Goal: Task Accomplishment & Management: Manage account settings

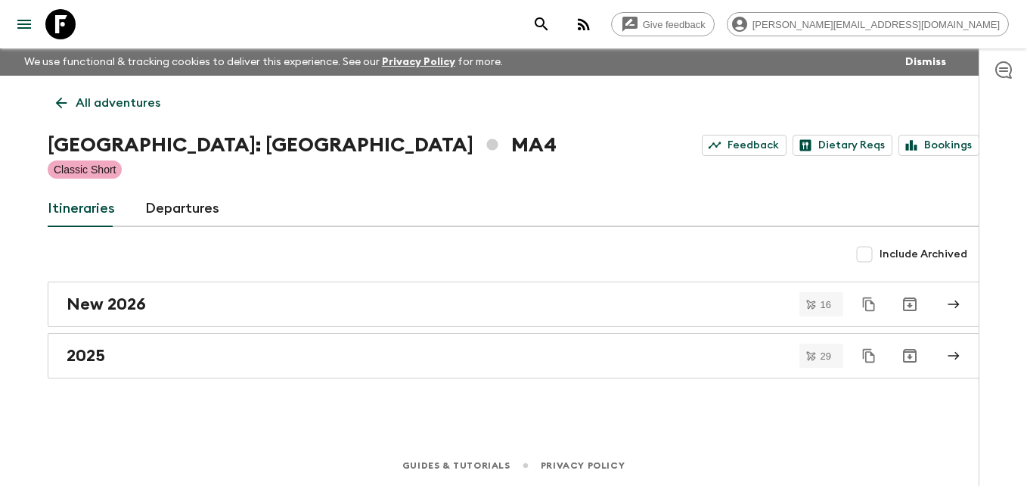
click at [59, 104] on icon at bounding box center [61, 103] width 17 height 17
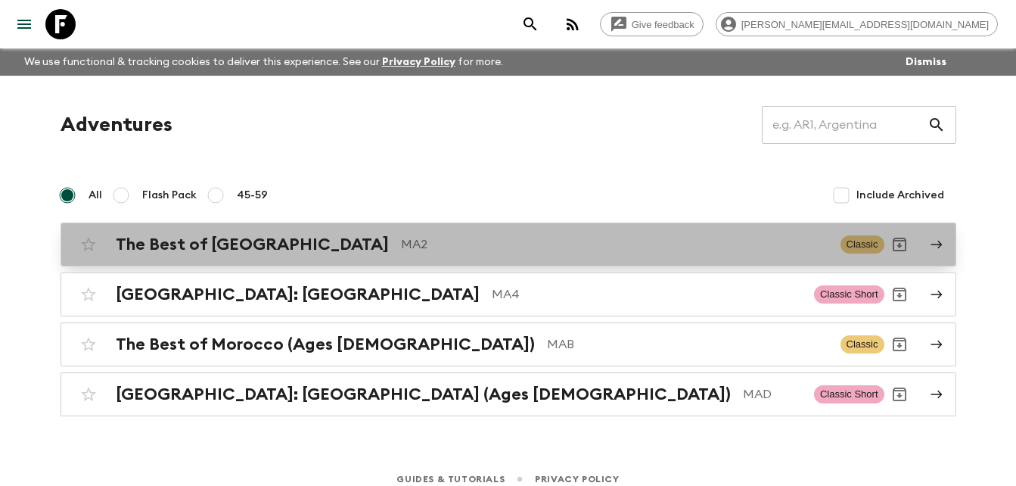
click at [401, 253] on p "MA2" at bounding box center [614, 244] width 427 height 18
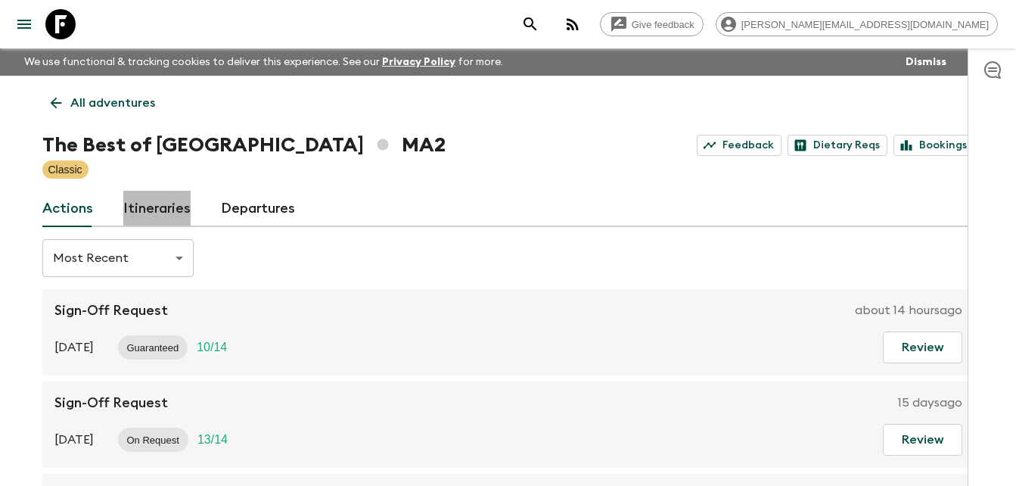
click at [163, 207] on link "Itineraries" at bounding box center [156, 209] width 67 height 36
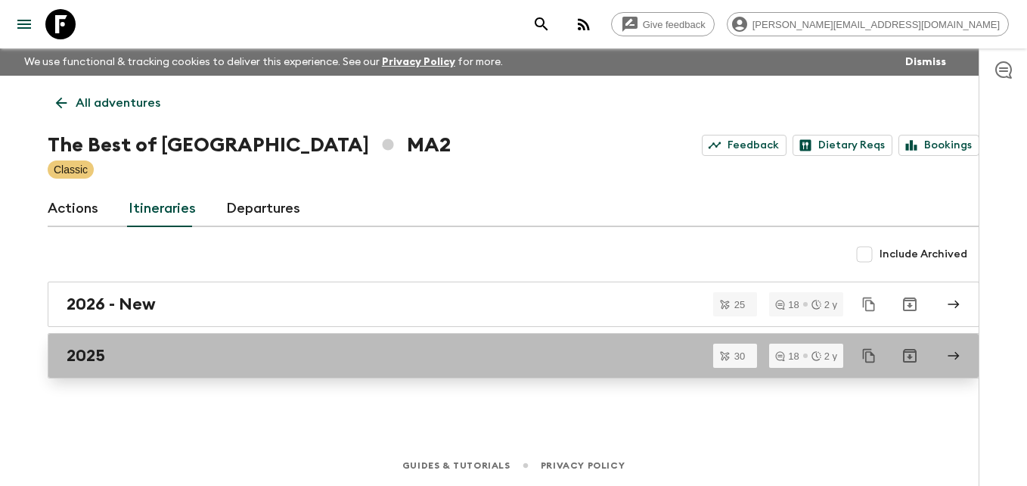
click at [104, 359] on h2 "2025" at bounding box center [86, 356] width 39 height 20
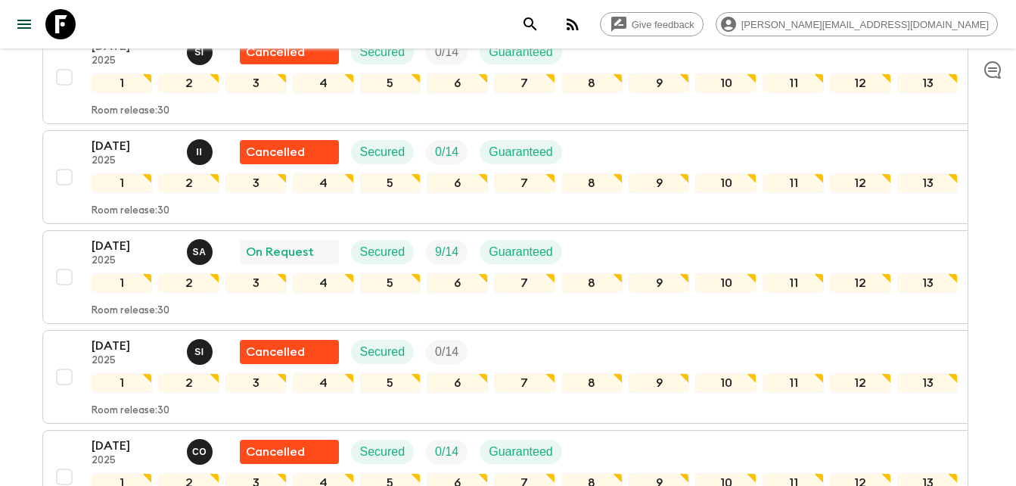
scroll to position [1285, 0]
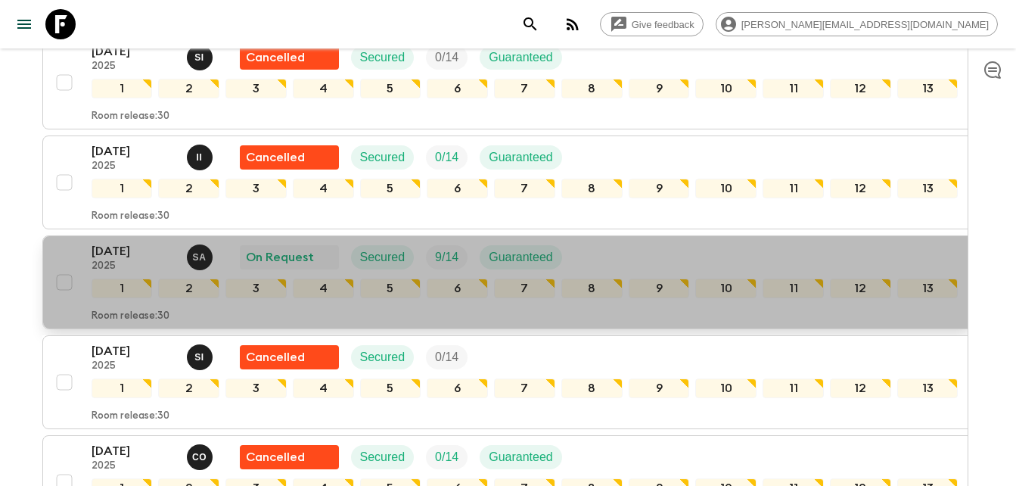
click at [120, 259] on p "[DATE]" at bounding box center [133, 251] width 83 height 18
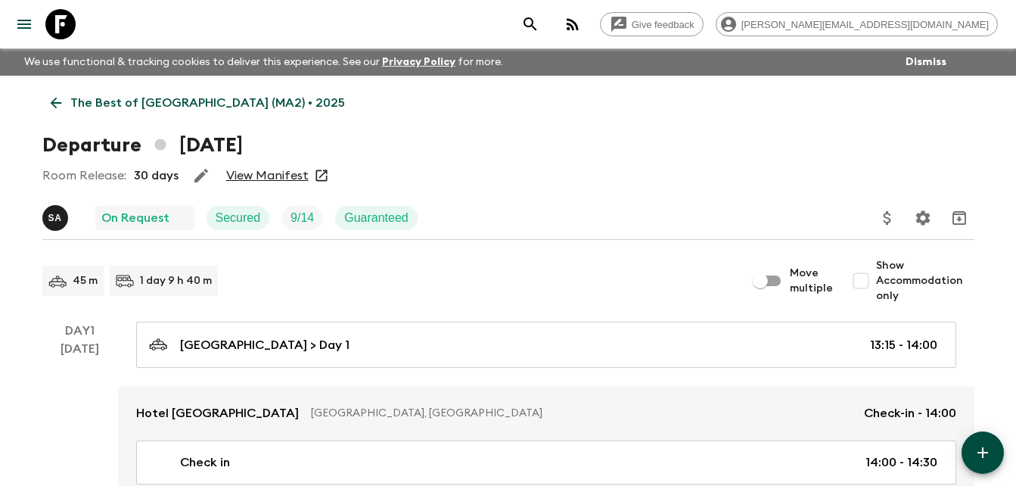
click at [279, 173] on link "View Manifest" at bounding box center [267, 175] width 82 height 15
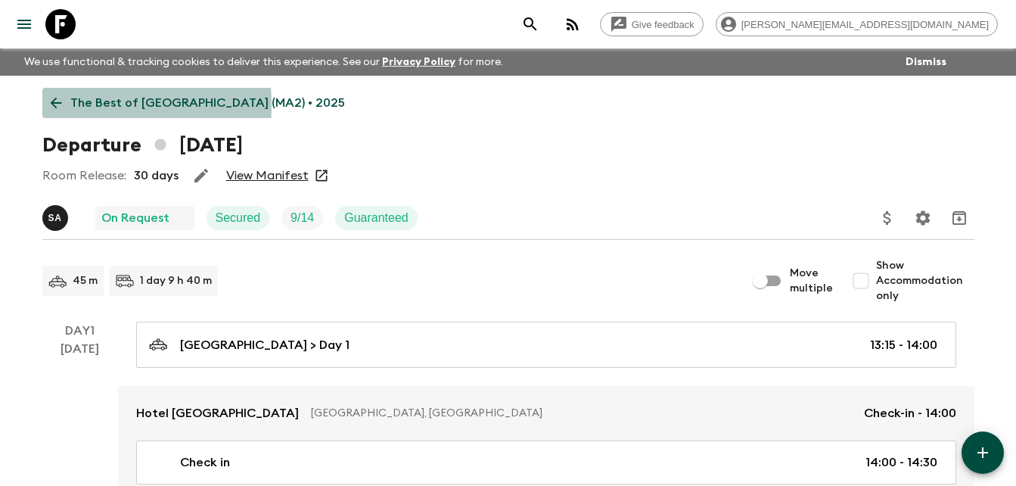
click at [53, 105] on icon at bounding box center [55, 103] width 11 height 11
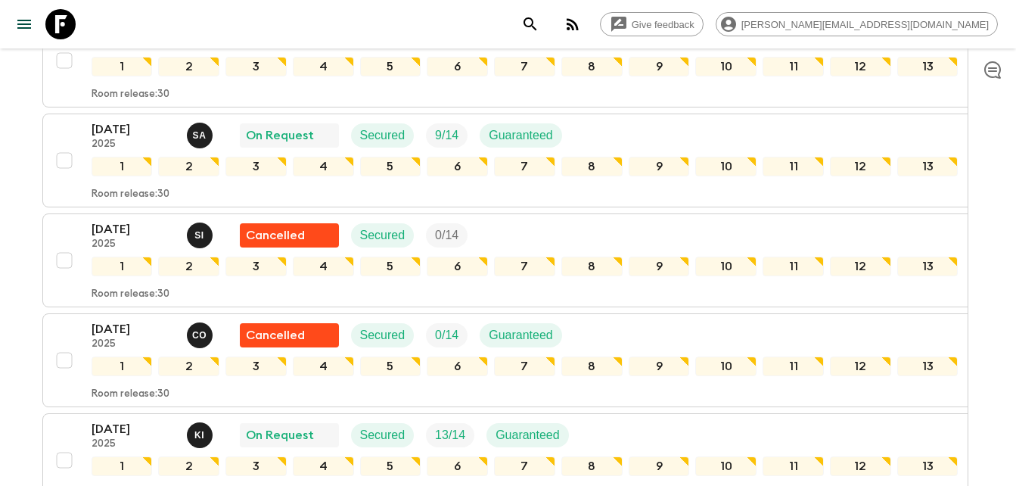
scroll to position [1436, 0]
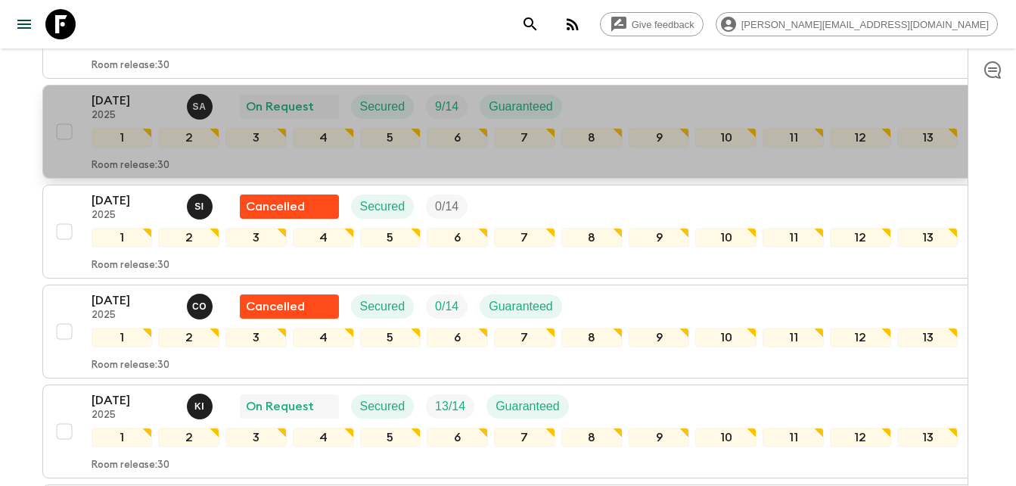
click at [127, 105] on p "[DATE]" at bounding box center [133, 101] width 83 height 18
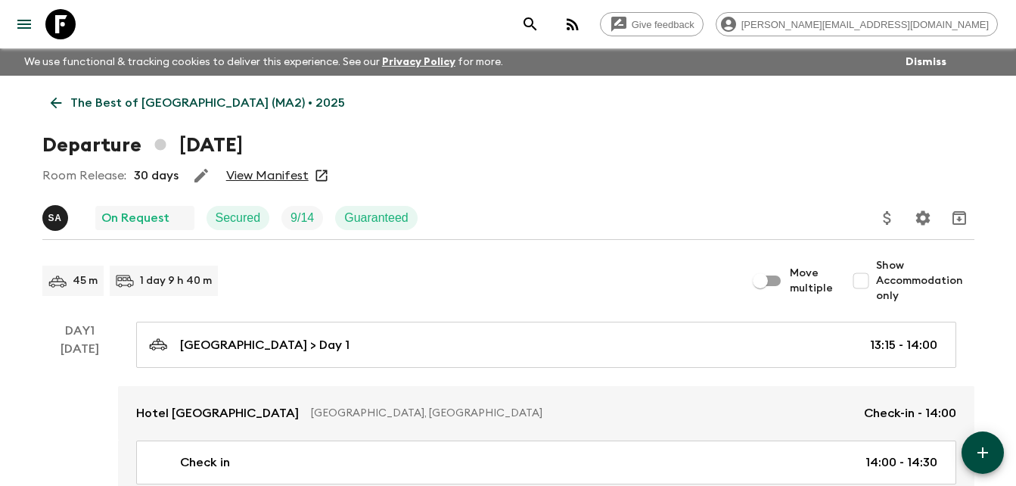
click at [275, 178] on link "View Manifest" at bounding box center [267, 175] width 82 height 15
